Goal: Information Seeking & Learning: Learn about a topic

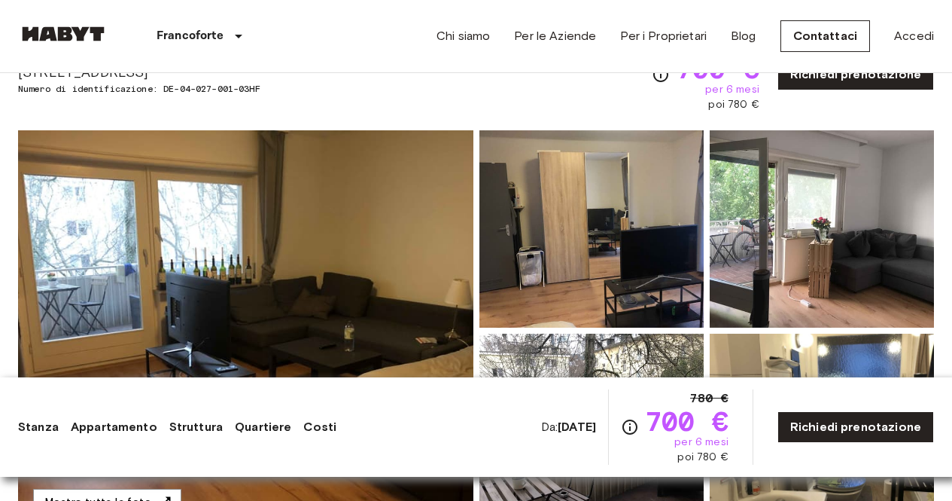
scroll to position [245, 0]
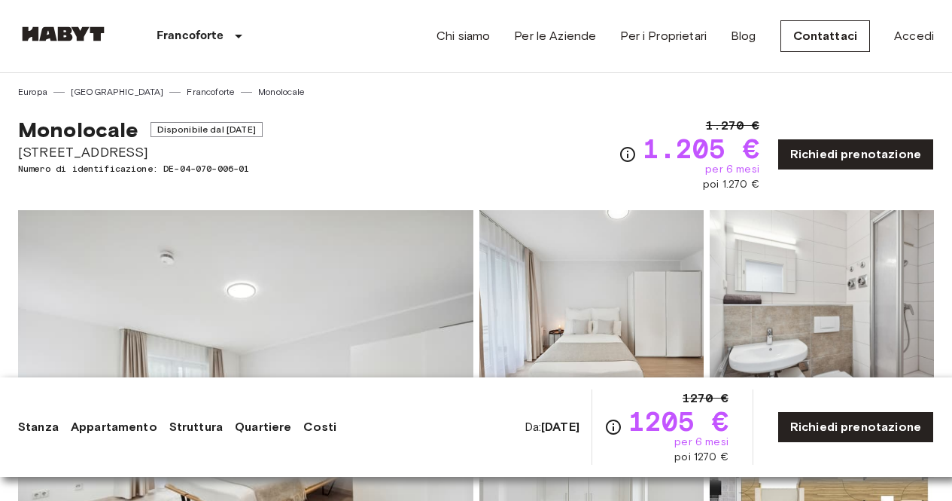
scroll to position [164, 0]
